Goal: Information Seeking & Learning: Learn about a topic

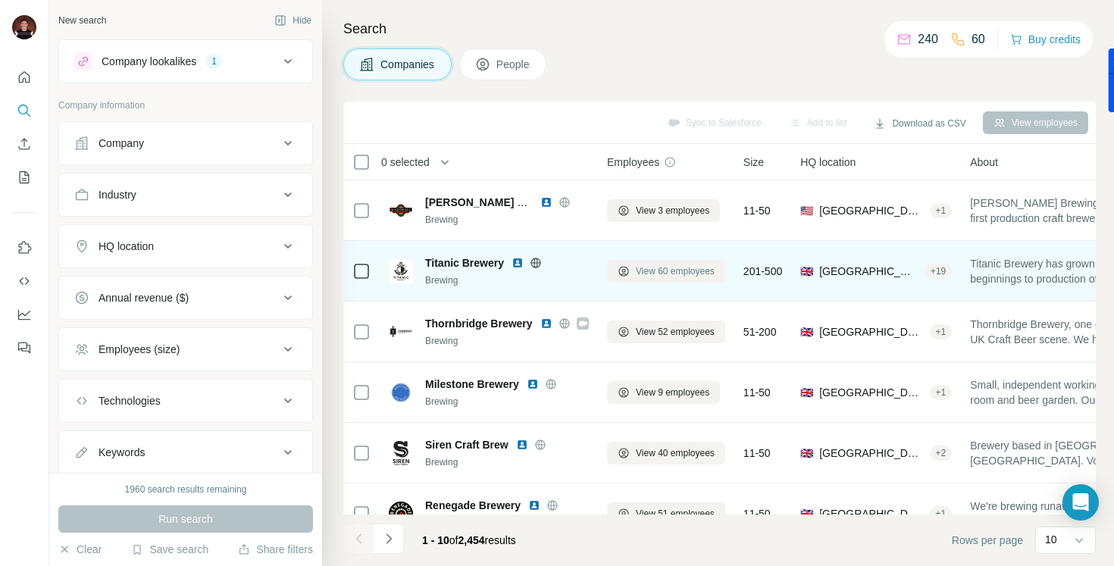
click at [637, 270] on span "View 60 employees" at bounding box center [675, 271] width 79 height 14
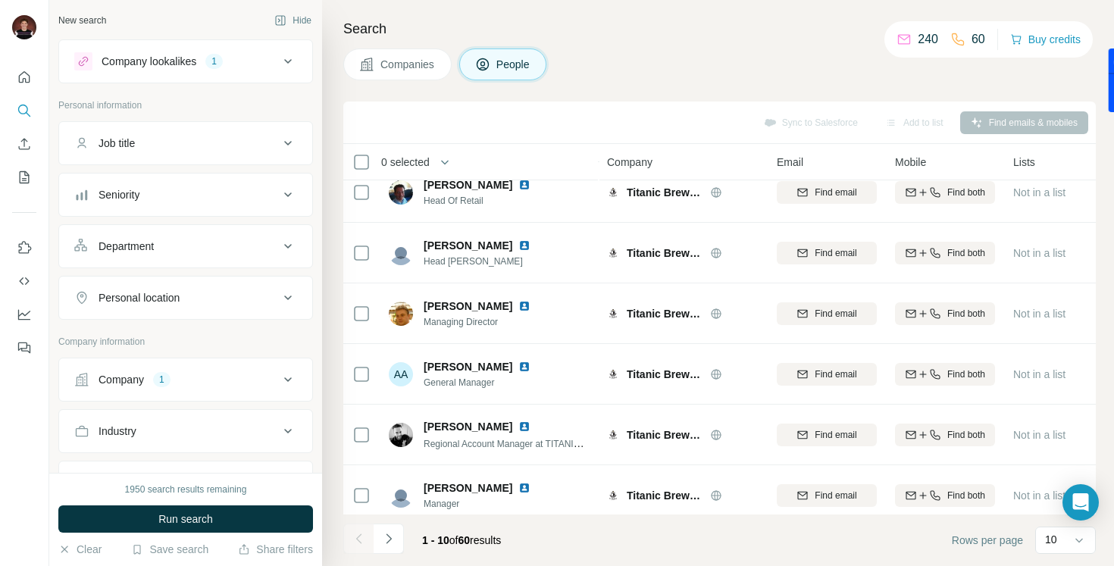
scroll to position [272, 0]
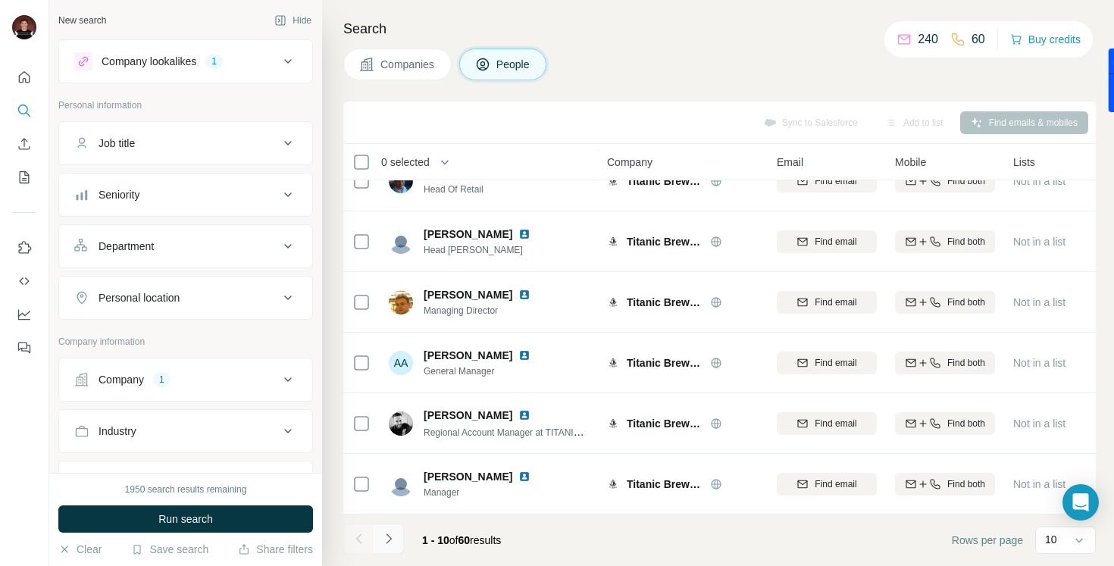
click at [385, 540] on icon "Navigate to next page" at bounding box center [388, 538] width 15 height 15
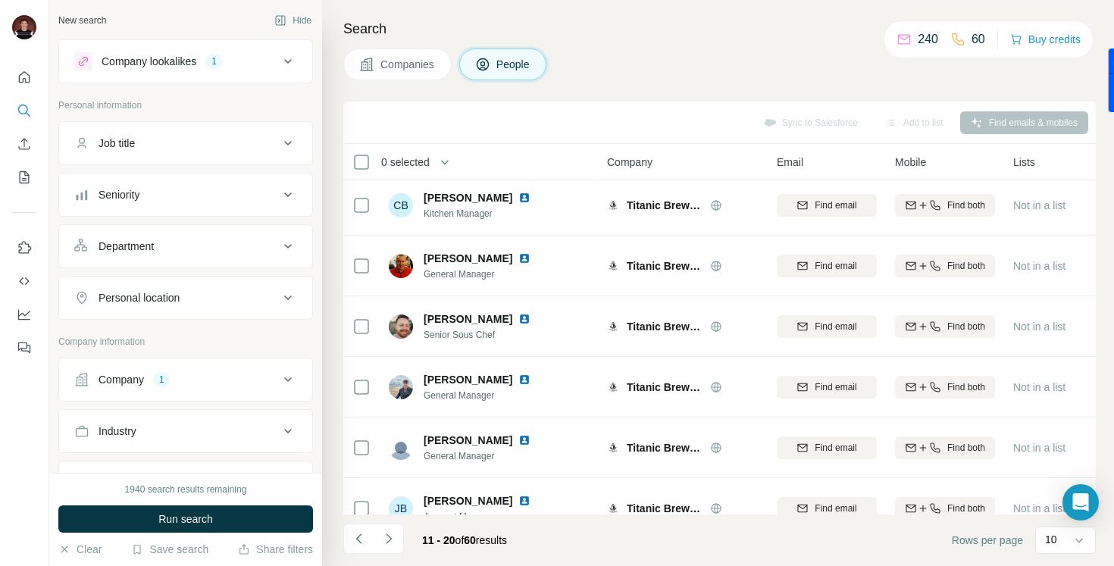
scroll to position [0, 0]
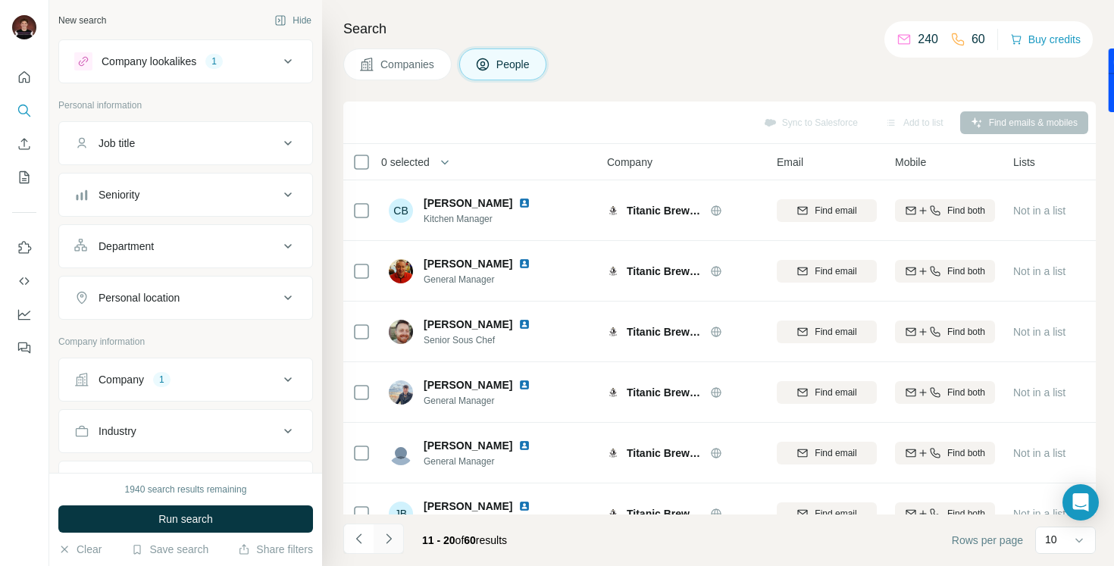
click at [389, 540] on icon "Navigate to next page" at bounding box center [388, 539] width 5 height 10
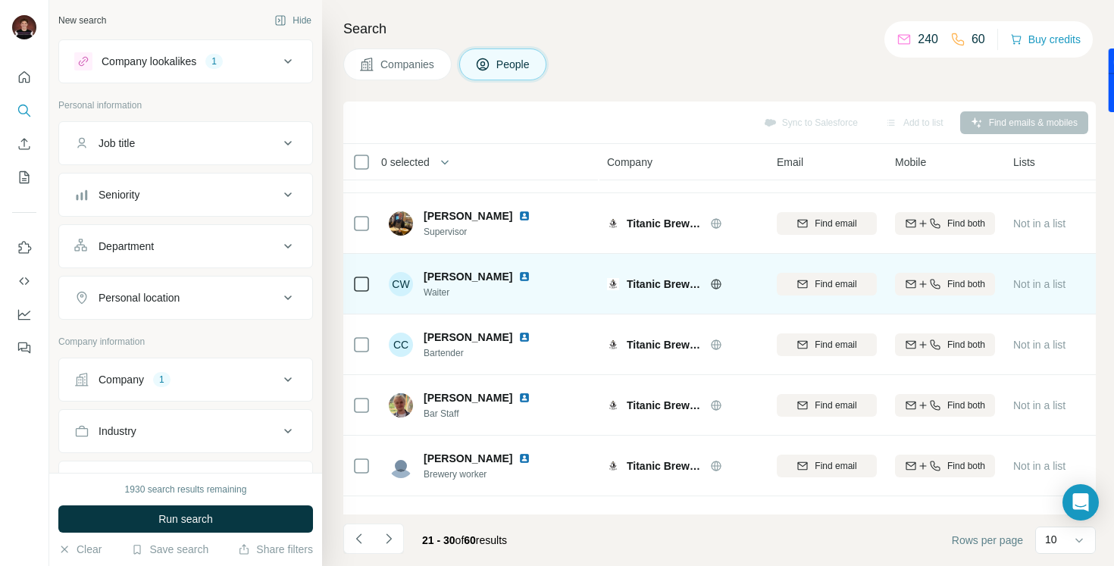
scroll to position [272, 0]
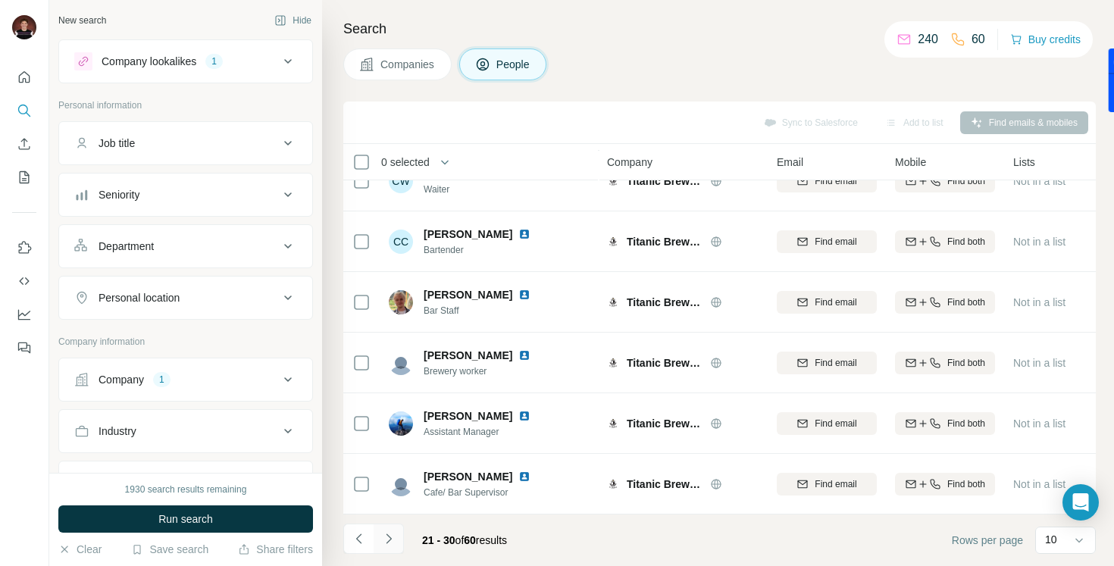
click at [393, 546] on icon "Navigate to next page" at bounding box center [388, 538] width 15 height 15
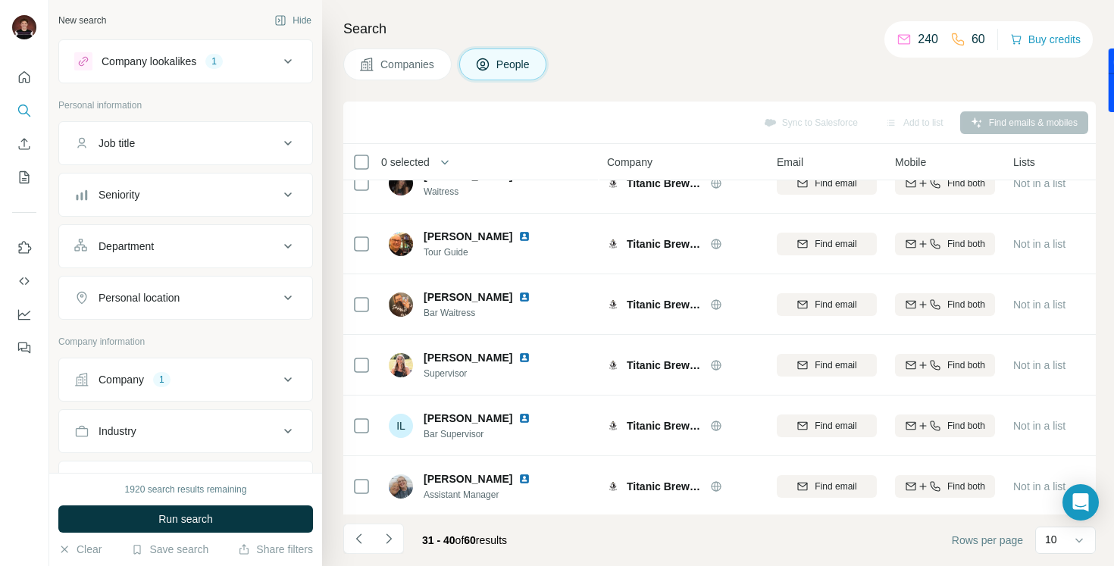
scroll to position [0, 0]
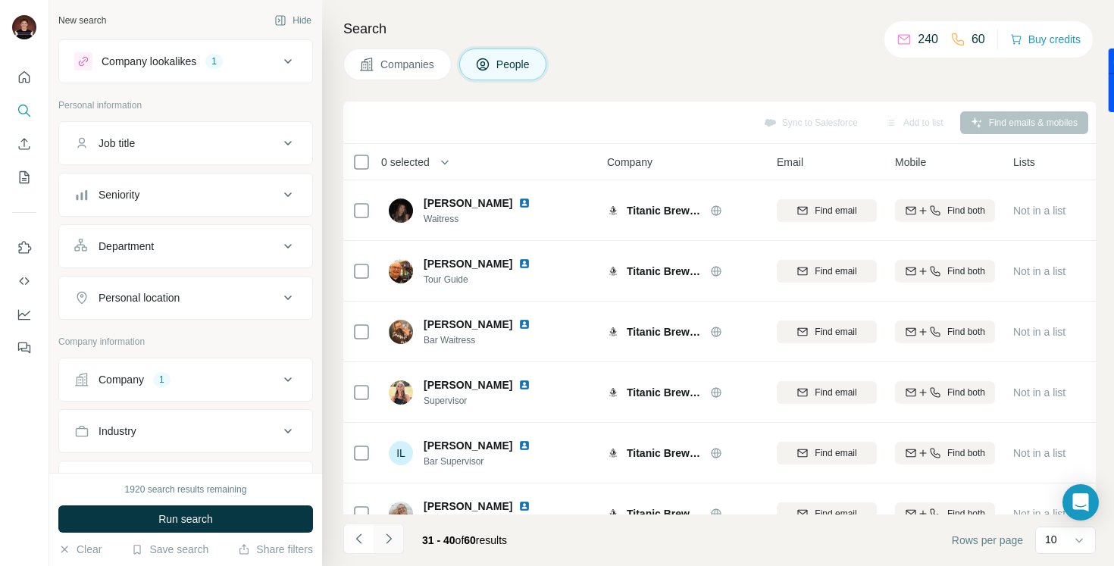
click at [385, 537] on icon "Navigate to next page" at bounding box center [388, 538] width 15 height 15
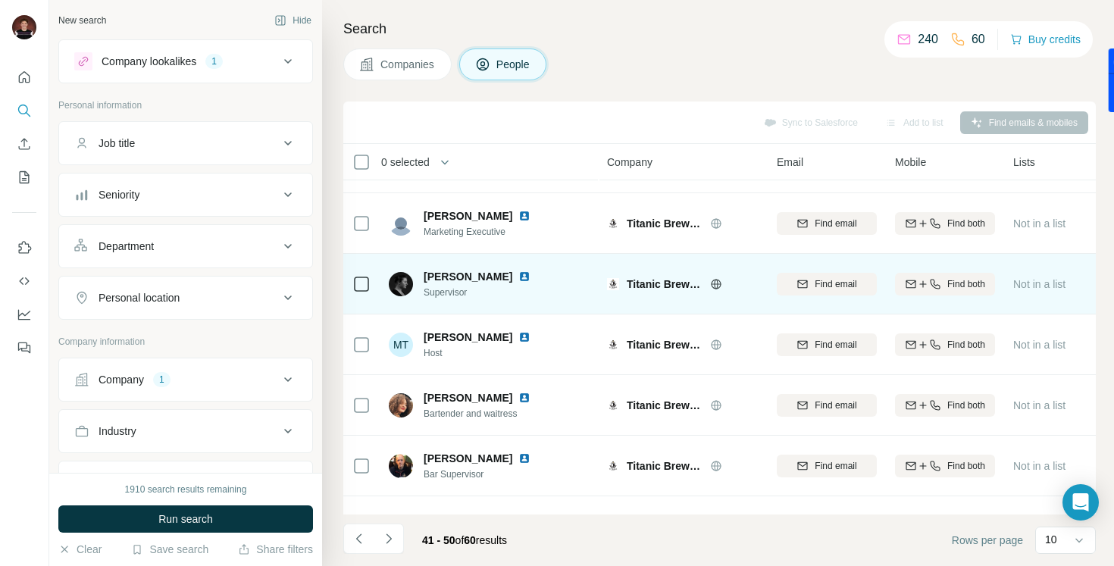
scroll to position [272, 0]
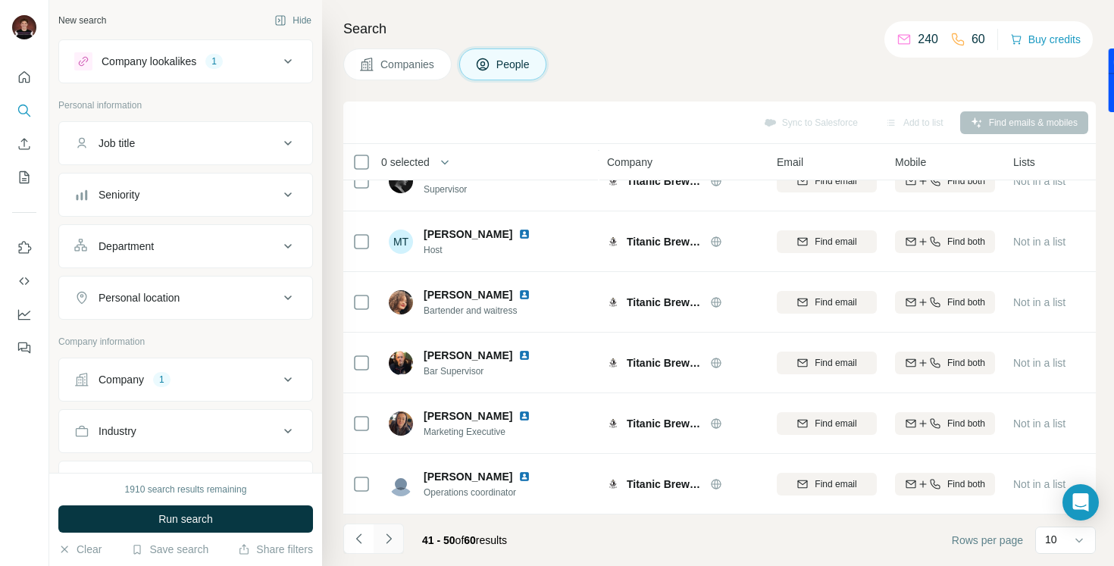
click at [385, 544] on icon "Navigate to next page" at bounding box center [388, 538] width 15 height 15
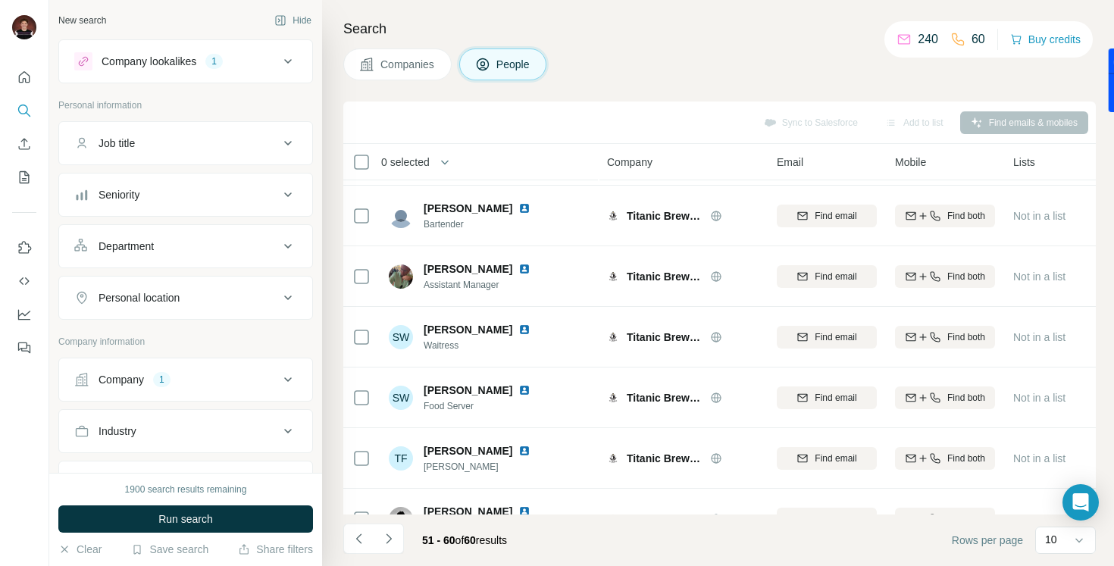
scroll to position [0, 0]
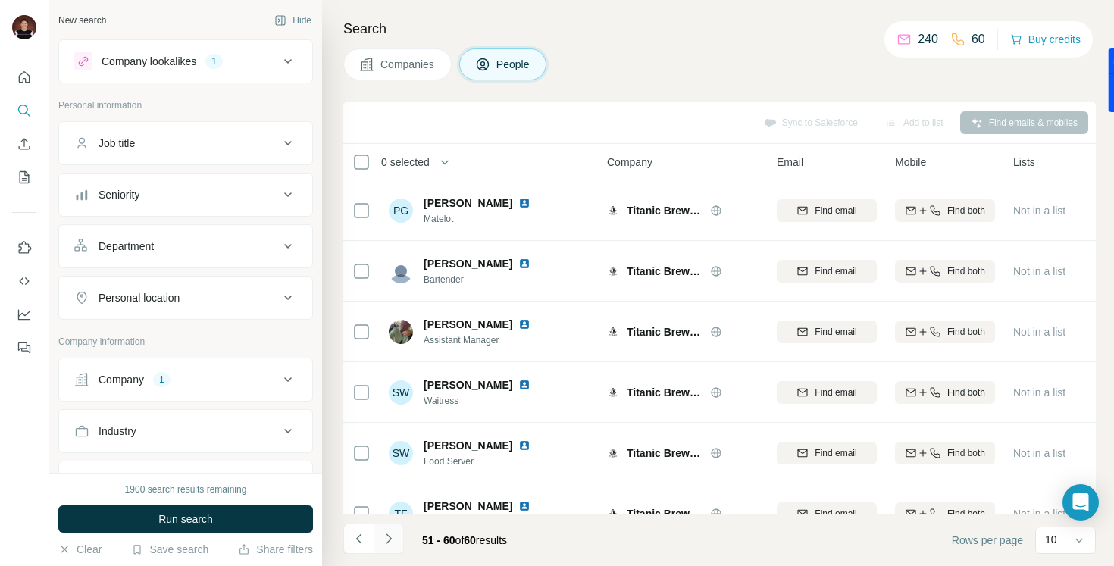
click at [397, 540] on button "Navigate to next page" at bounding box center [389, 539] width 30 height 30
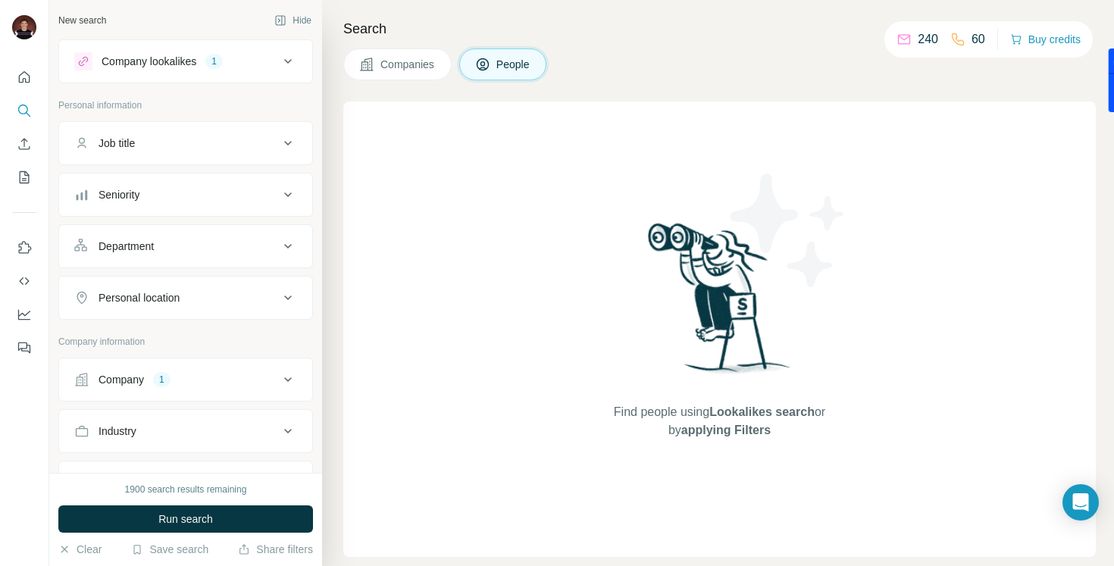
click at [402, 74] on button "Companies" at bounding box center [397, 65] width 108 height 32
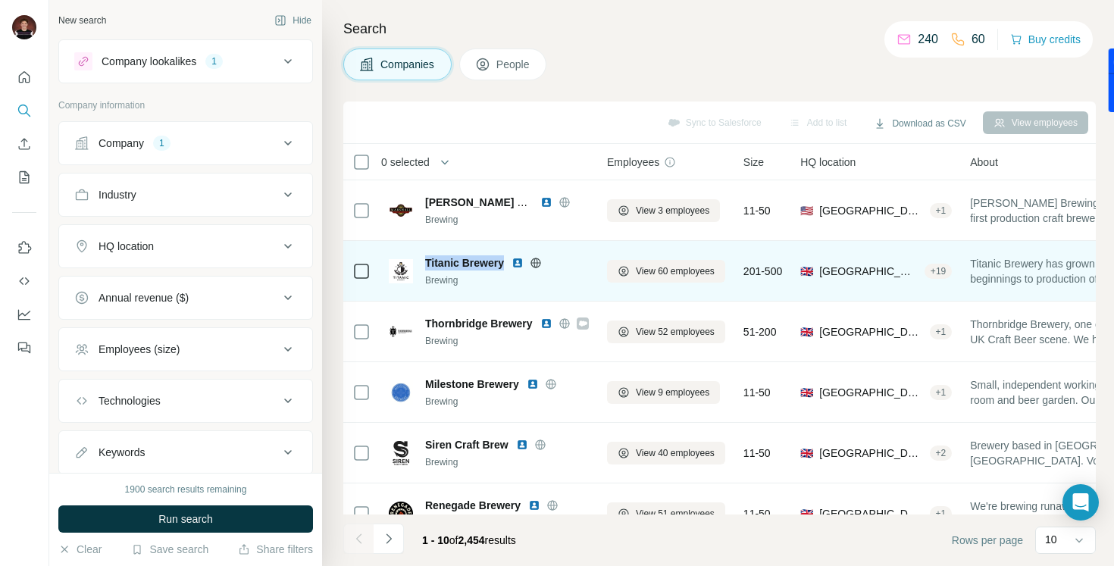
drag, startPoint x: 507, startPoint y: 261, endPoint x: 422, endPoint y: 263, distance: 84.9
click at [422, 263] on div "Titanic Brewery Brewing" at bounding box center [489, 271] width 200 height 32
copy span "Titanic Brewery"
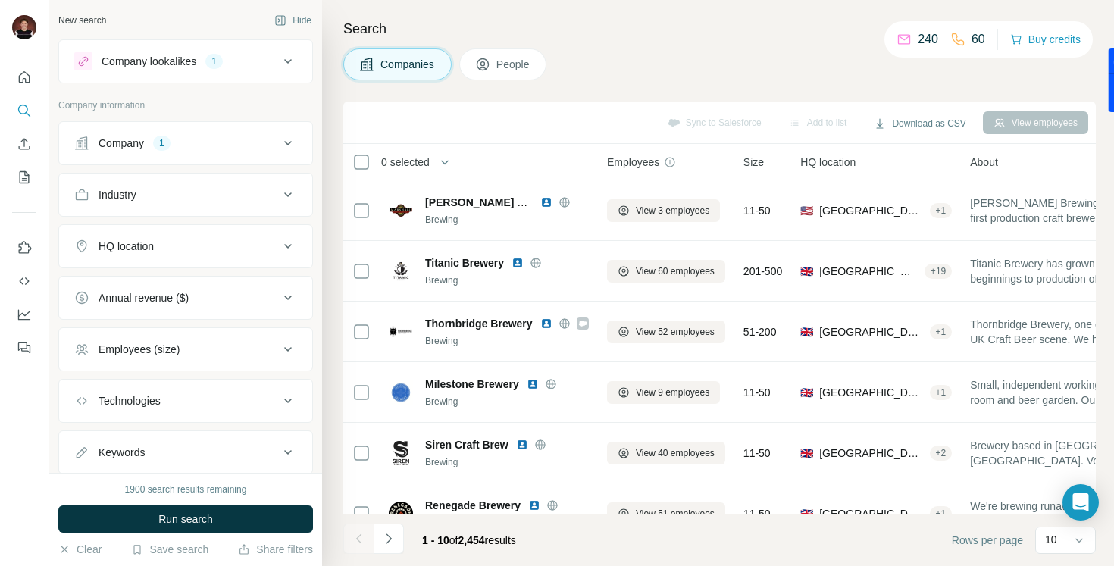
click at [593, 127] on div "Sync to Salesforce Add to list Download as CSV View employees" at bounding box center [719, 122] width 737 height 27
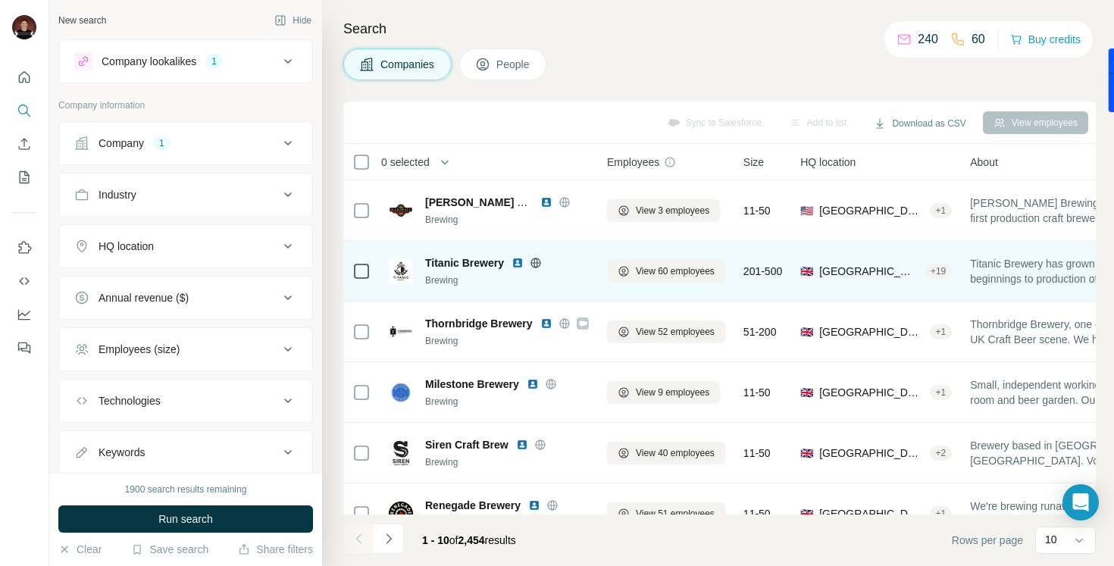
click at [536, 262] on icon at bounding box center [536, 263] width 4 height 10
click at [671, 268] on span "View 60 employees" at bounding box center [675, 271] width 79 height 14
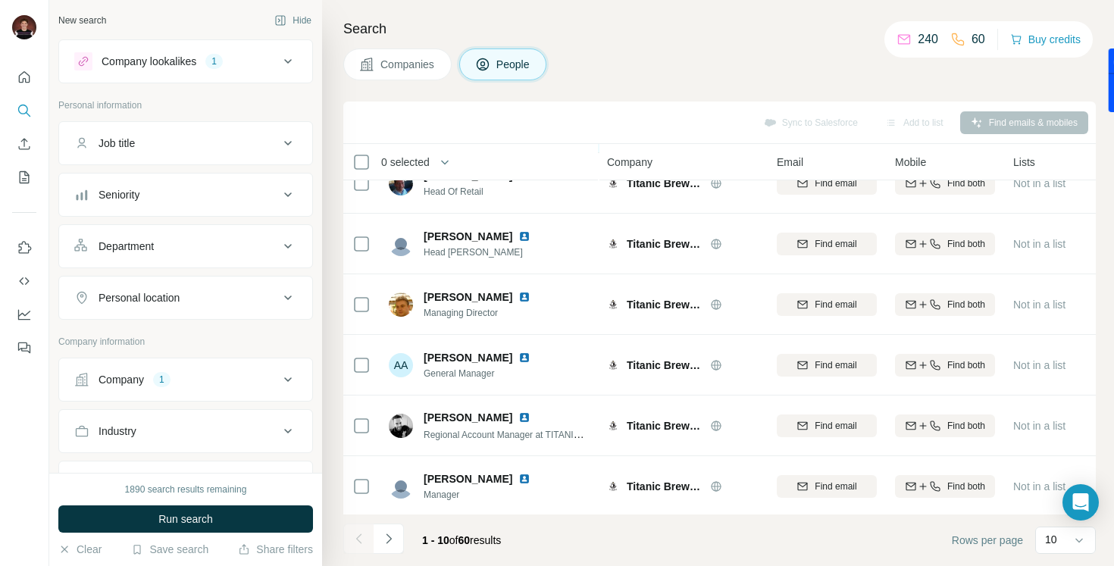
scroll to position [272, 0]
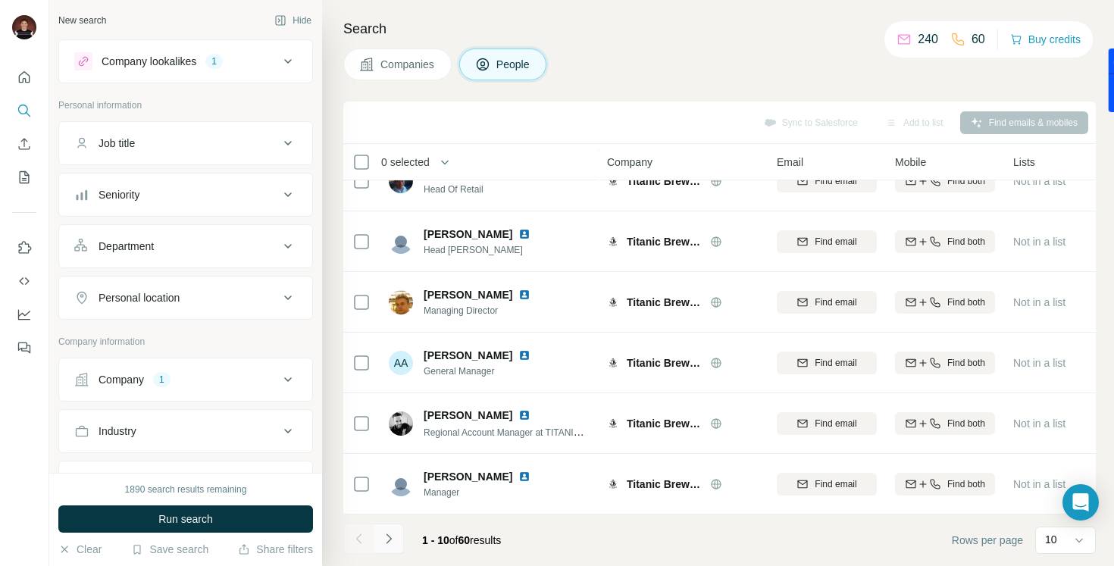
click at [393, 538] on icon "Navigate to next page" at bounding box center [388, 538] width 15 height 15
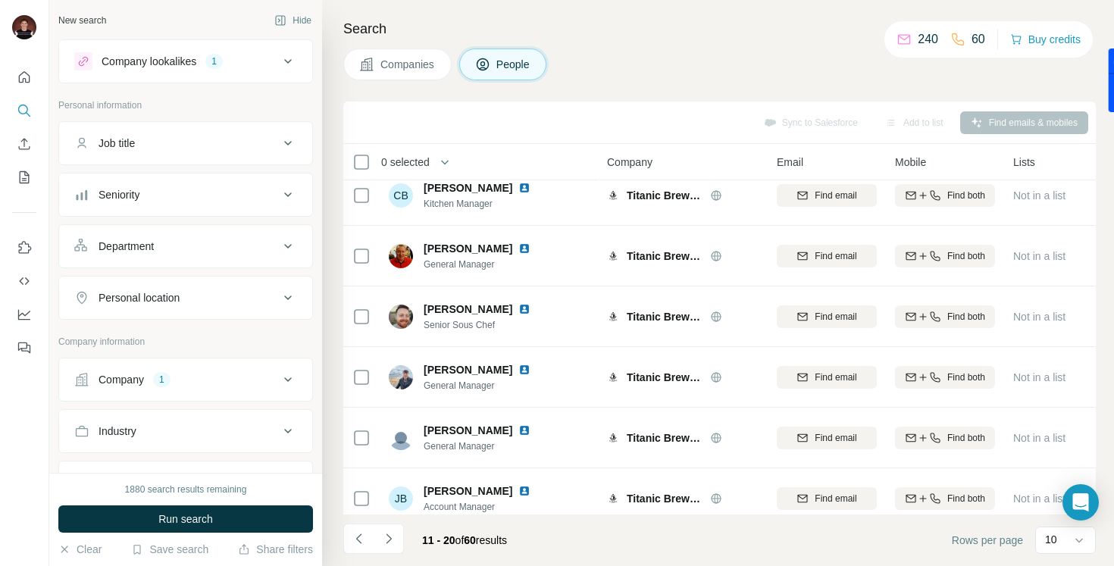
scroll to position [0, 0]
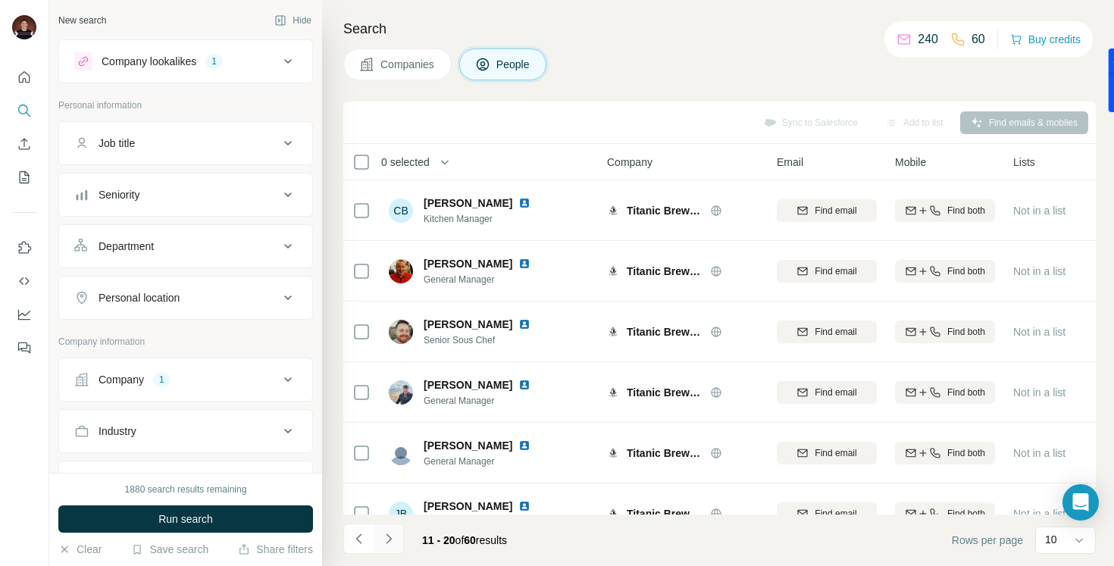
click at [396, 540] on button "Navigate to next page" at bounding box center [389, 539] width 30 height 30
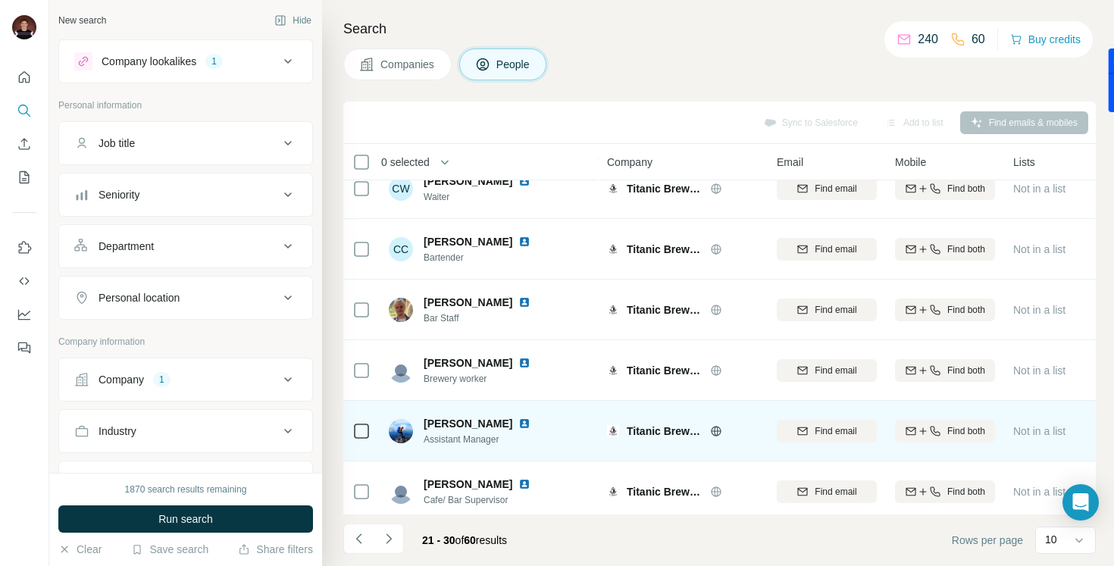
scroll to position [272, 0]
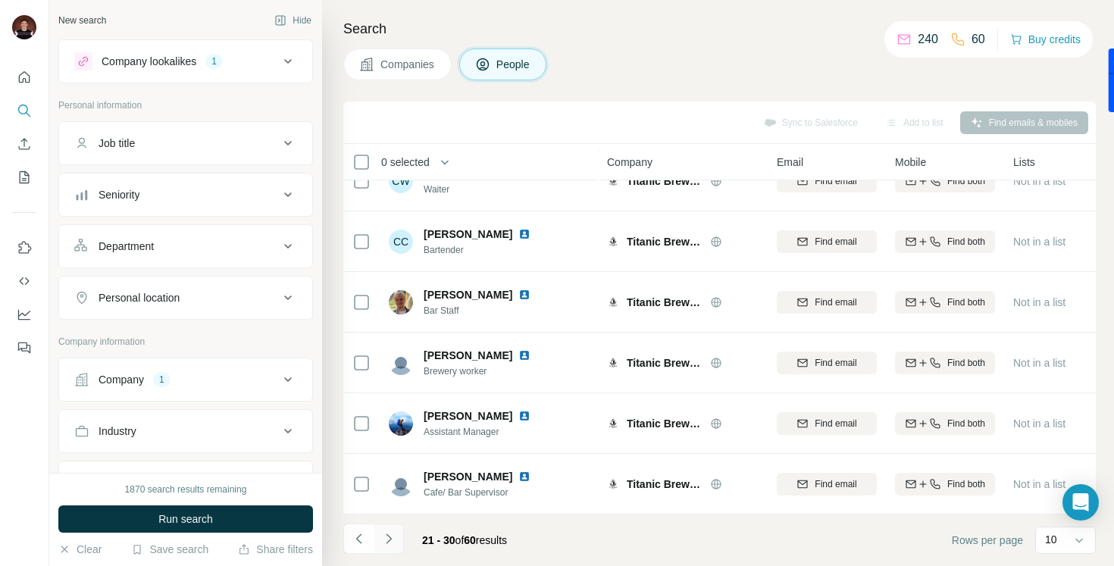
click at [388, 542] on icon "Navigate to next page" at bounding box center [388, 538] width 15 height 15
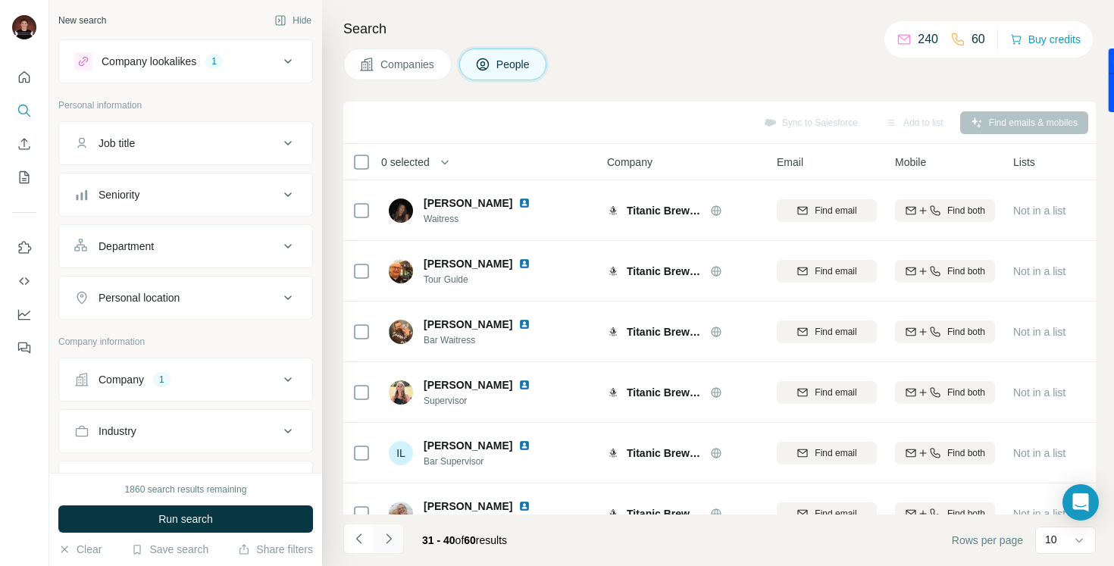
click at [395, 537] on icon "Navigate to next page" at bounding box center [388, 538] width 15 height 15
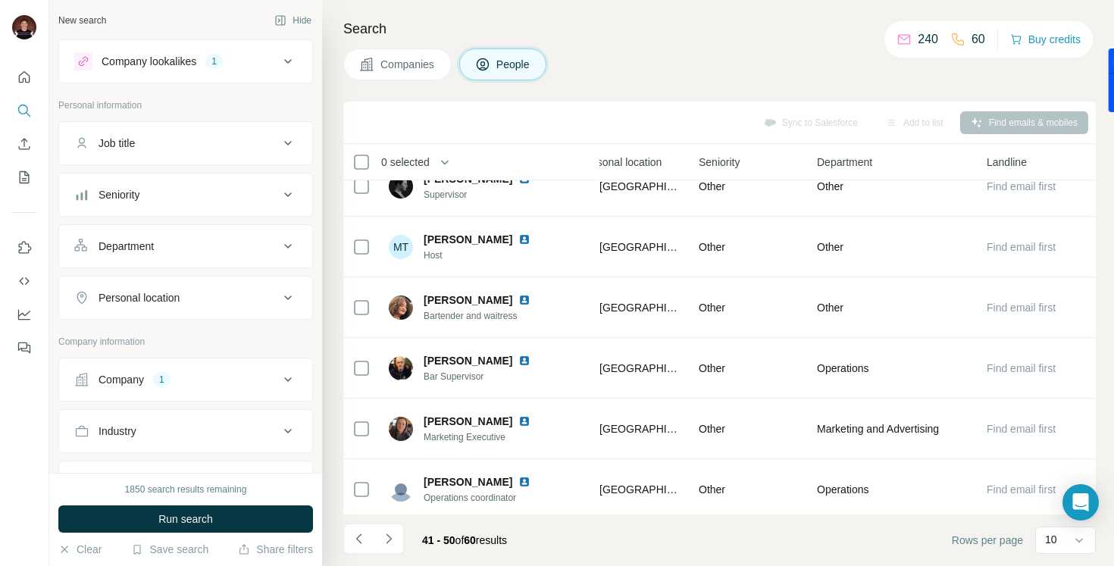
scroll to position [272, 551]
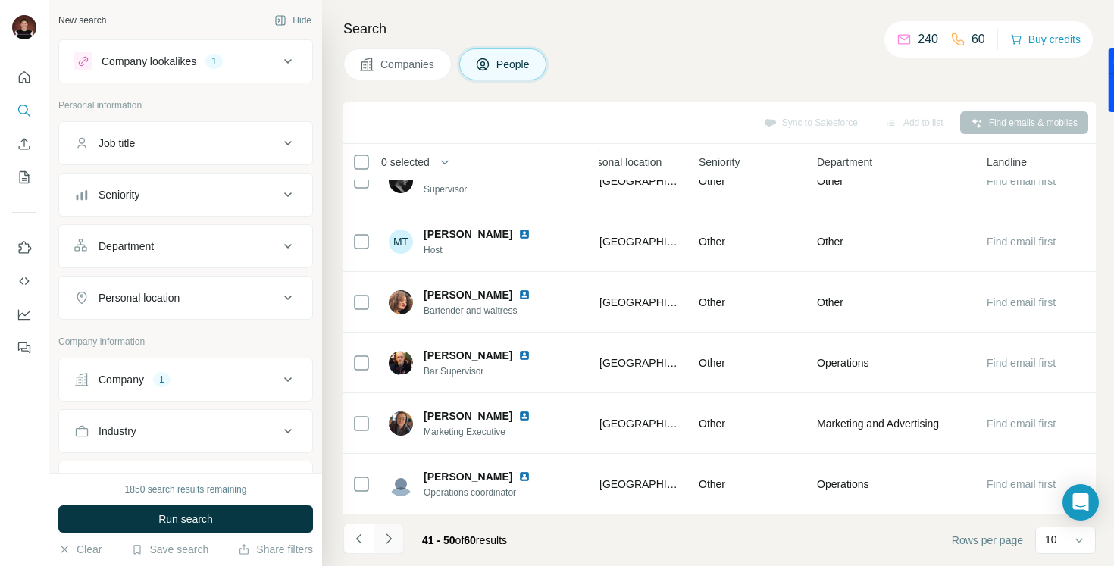
click at [390, 537] on icon "Navigate to next page" at bounding box center [388, 538] width 15 height 15
